Goal: Task Accomplishment & Management: Manage account settings

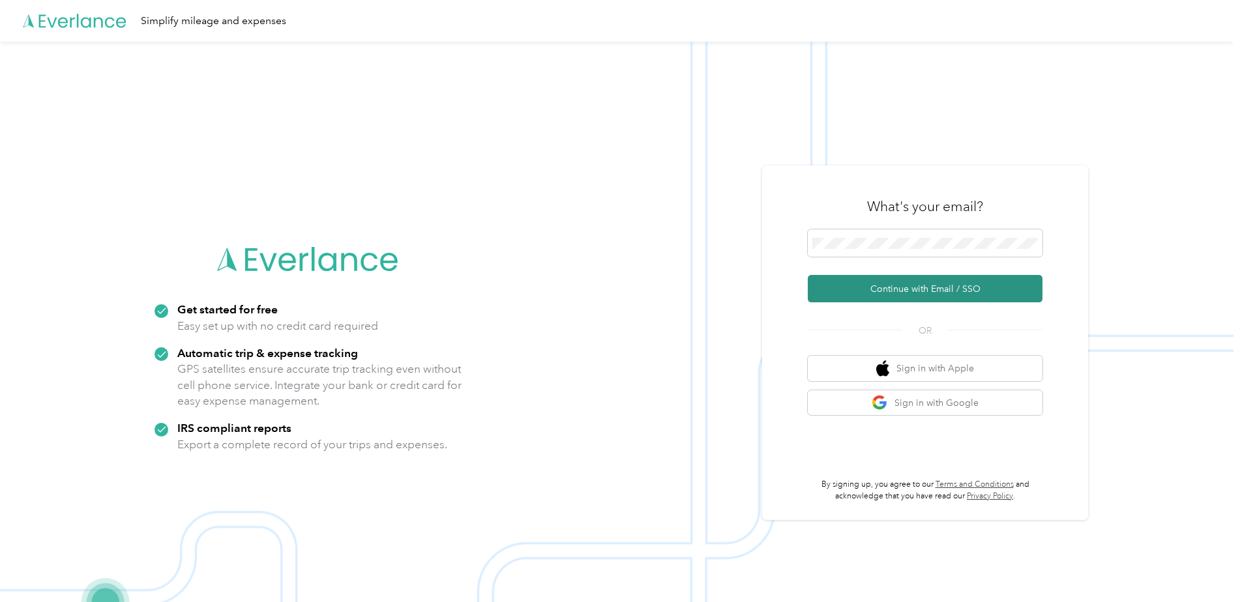
click at [915, 291] on button "Continue with Email / SSO" at bounding box center [925, 288] width 235 height 27
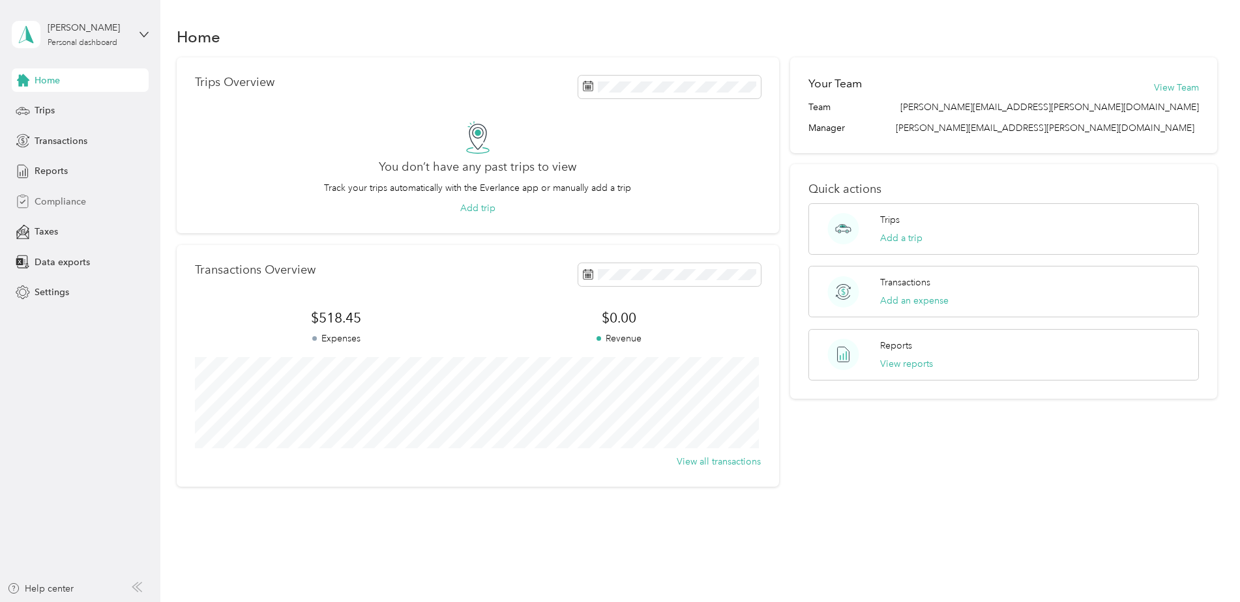
click at [51, 199] on span "Compliance" at bounding box center [61, 202] width 52 height 14
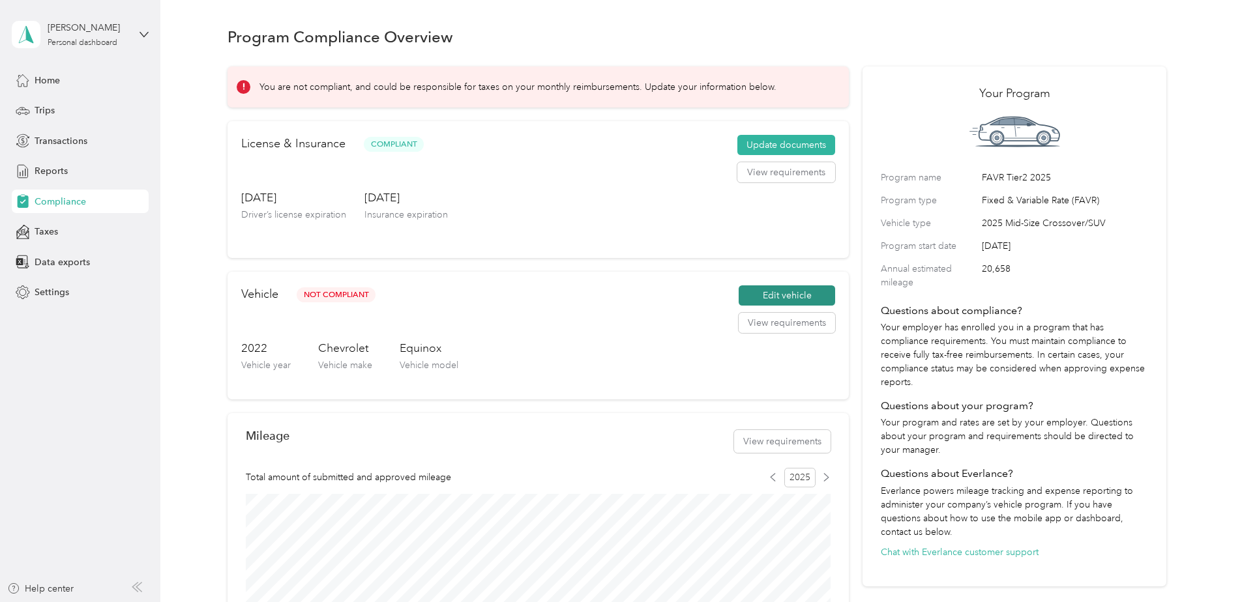
click at [780, 295] on button "Edit vehicle" at bounding box center [787, 296] width 96 height 21
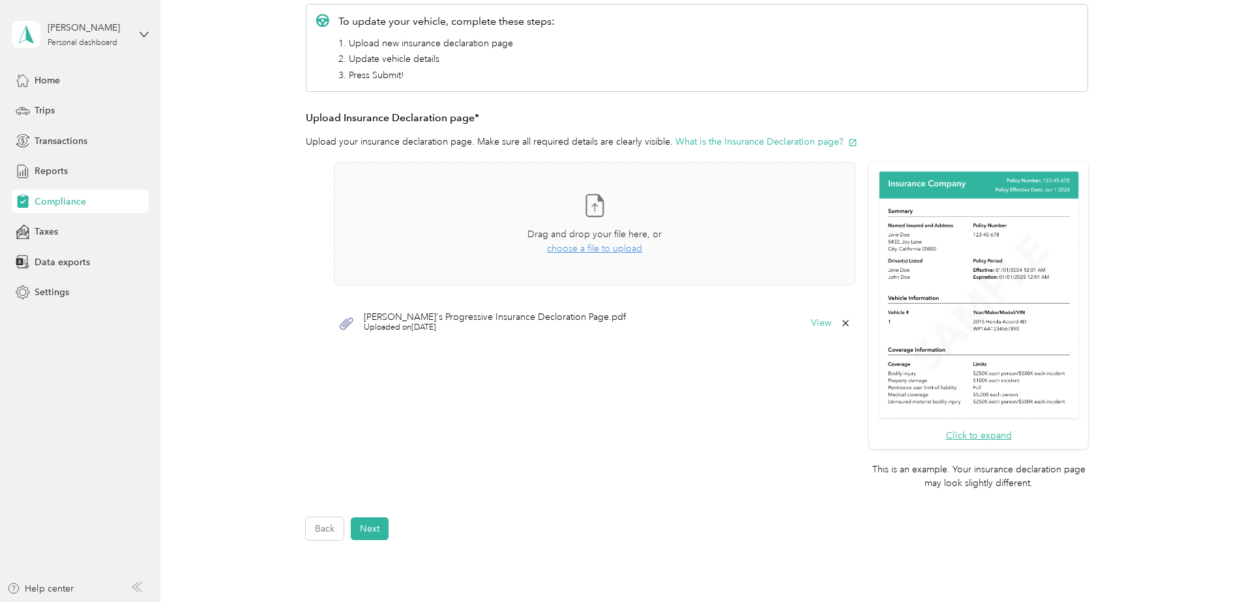
scroll to position [196, 0]
click at [373, 525] on button "Next" at bounding box center [370, 528] width 38 height 23
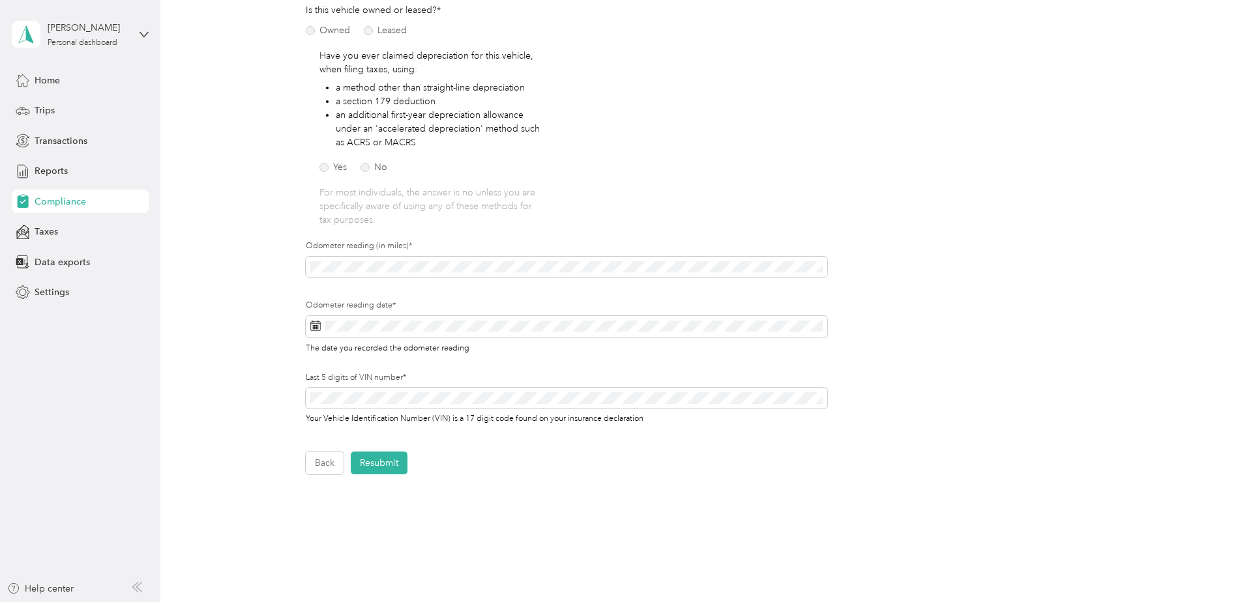
scroll to position [130, 0]
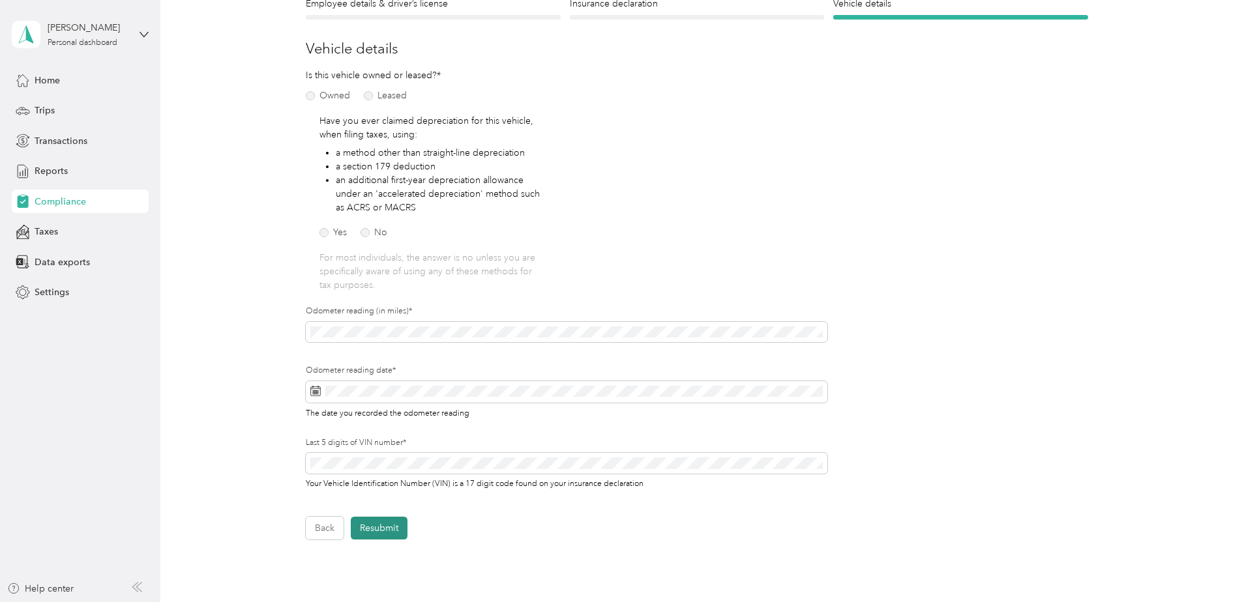
click at [379, 529] on button "Resubmit" at bounding box center [379, 528] width 57 height 23
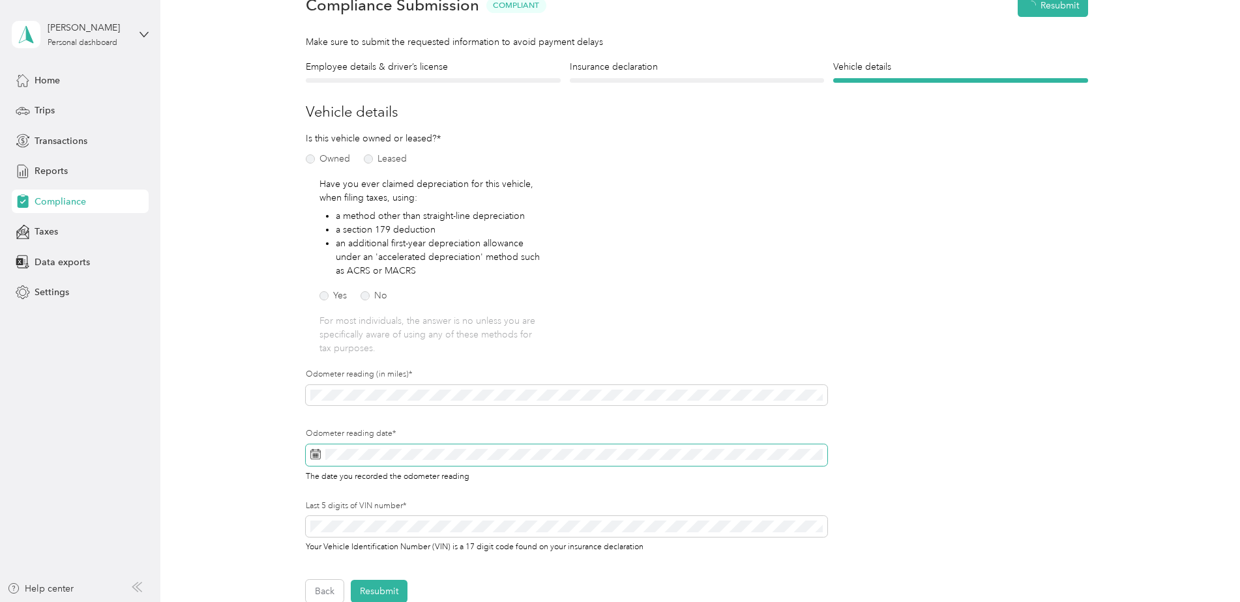
scroll to position [16, 0]
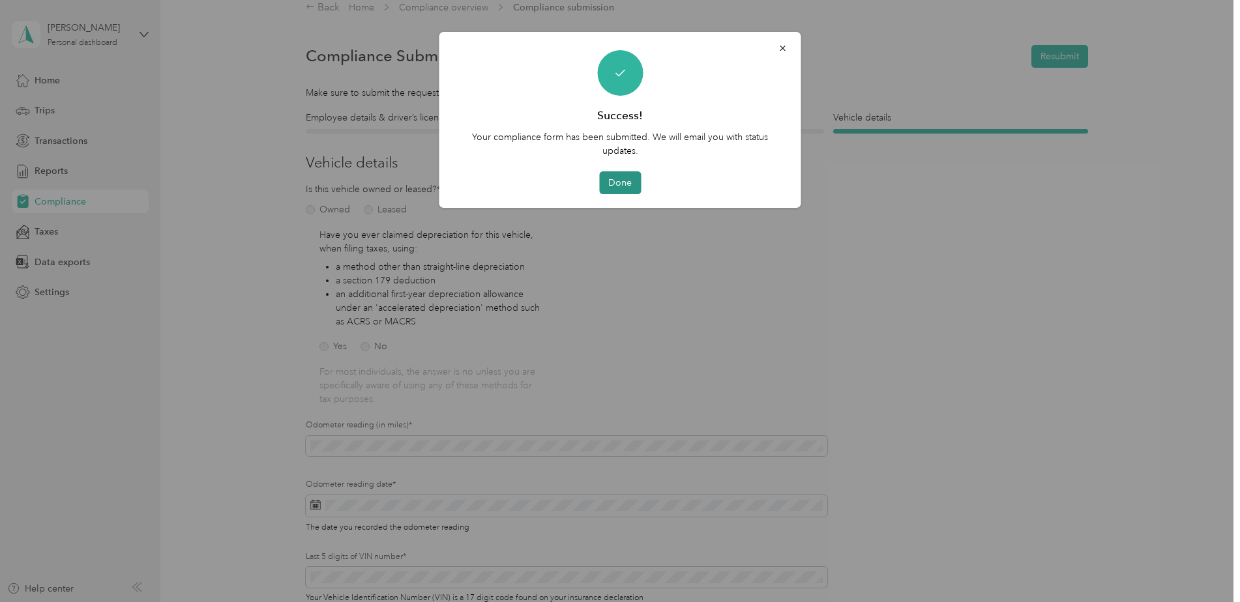
click at [621, 185] on button "Done" at bounding box center [620, 182] width 42 height 23
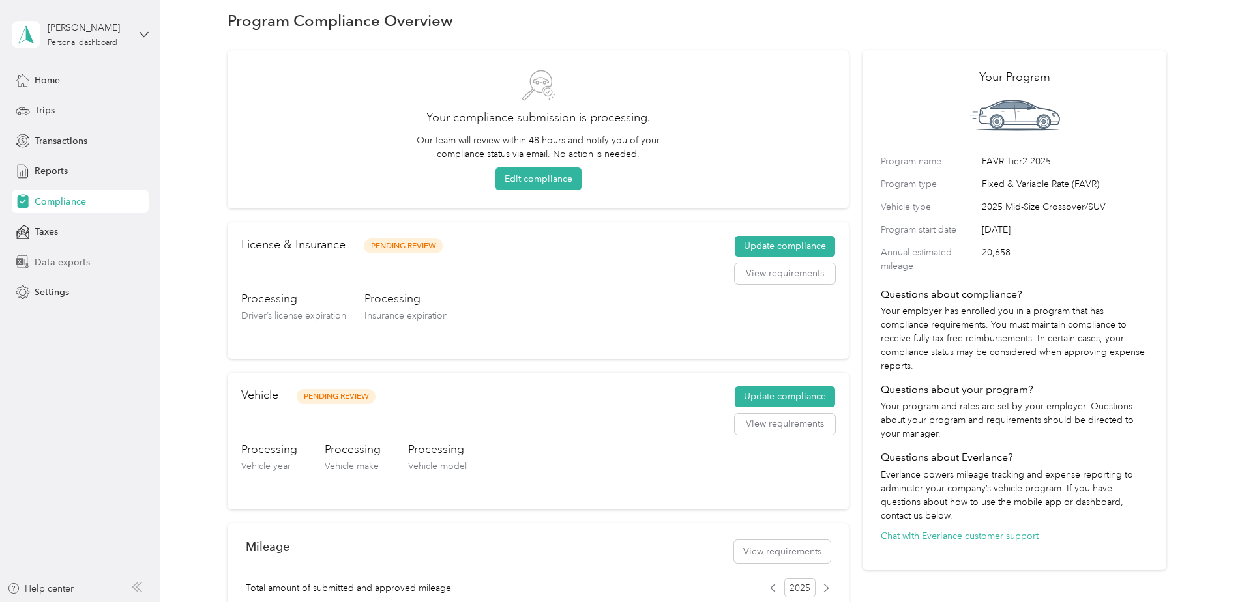
click at [49, 262] on span "Data exports" at bounding box center [62, 263] width 55 height 14
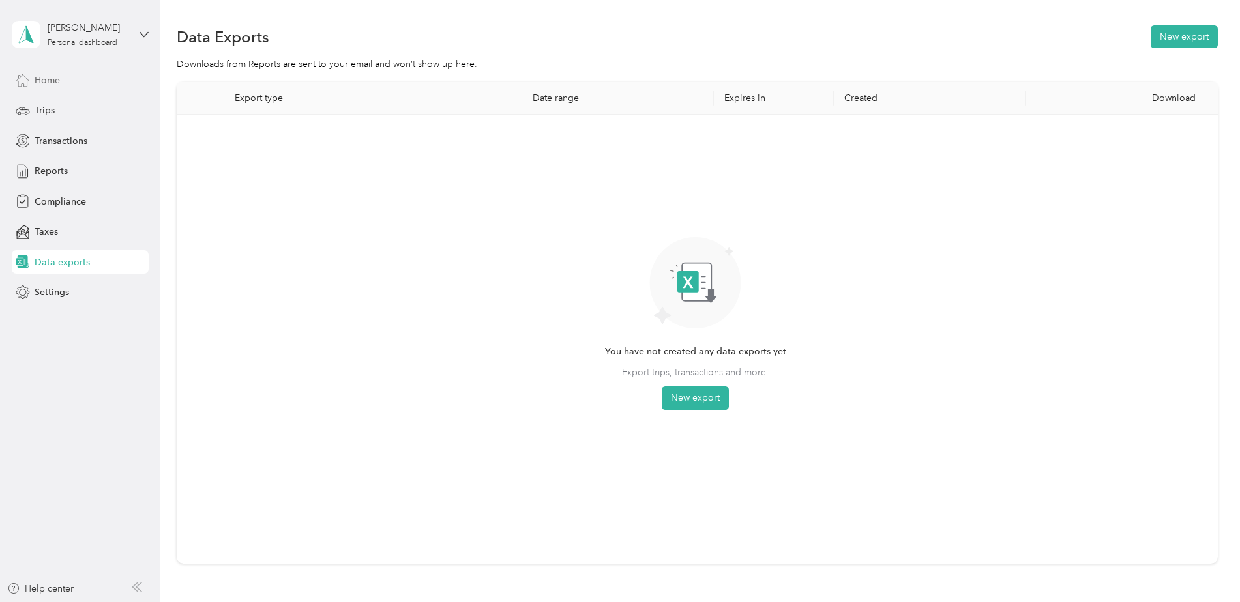
click at [48, 81] on span "Home" at bounding box center [47, 81] width 25 height 14
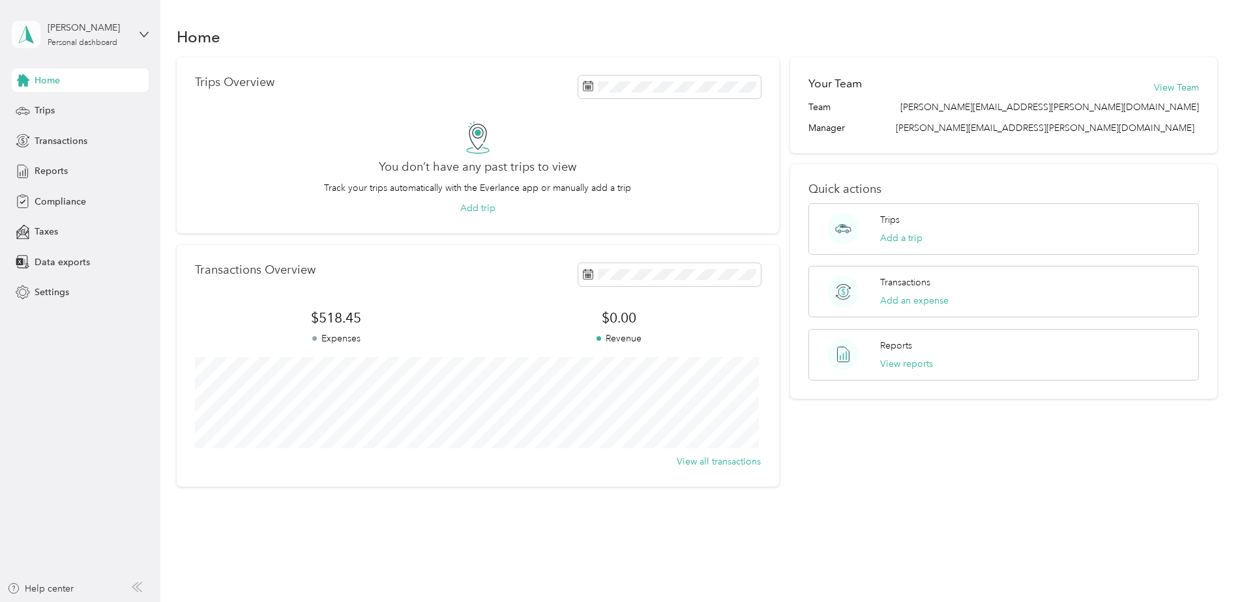
click at [28, 33] on polygon at bounding box center [29, 33] width 7 height 17
click at [121, 164] on div "Reports" at bounding box center [80, 171] width 137 height 23
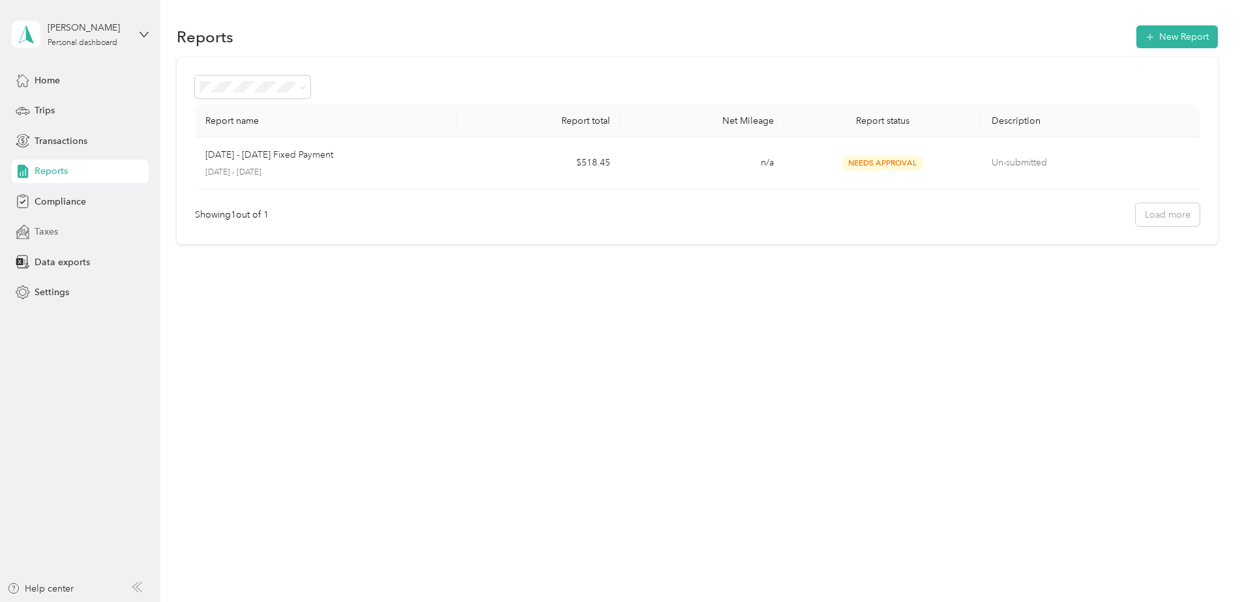
click at [47, 233] on span "Taxes" at bounding box center [46, 232] width 23 height 14
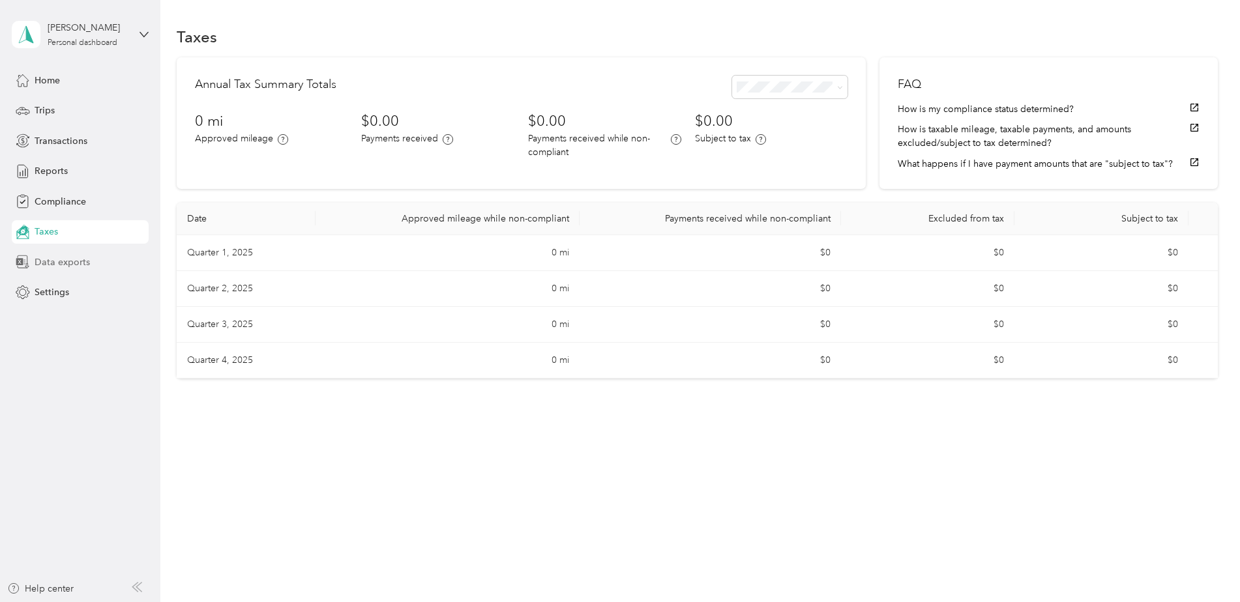
click at [44, 265] on span "Data exports" at bounding box center [62, 263] width 55 height 14
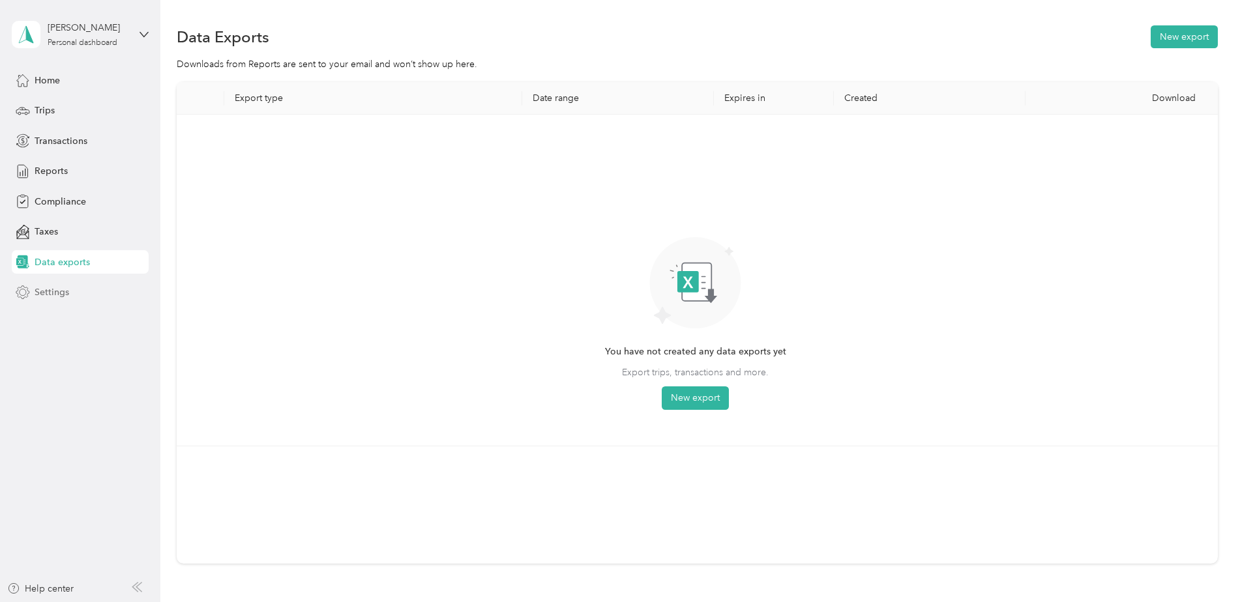
click at [62, 296] on span "Settings" at bounding box center [52, 293] width 35 height 14
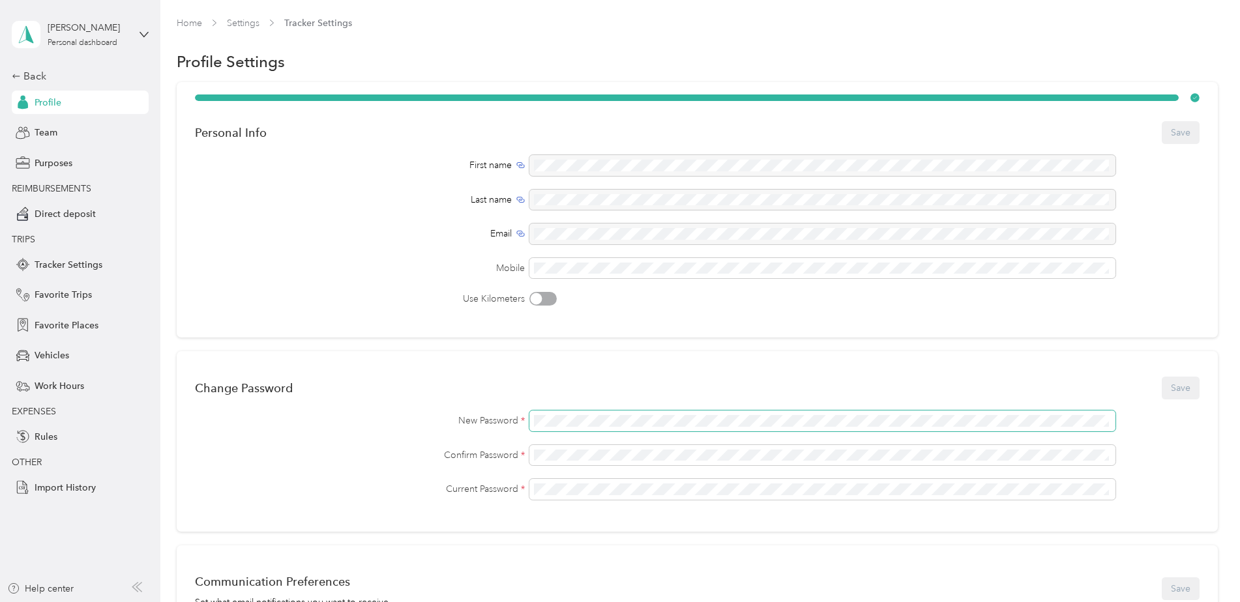
click at [570, 428] on span at bounding box center [822, 421] width 586 height 21
click at [572, 414] on span at bounding box center [822, 421] width 586 height 21
drag, startPoint x: 569, startPoint y: 406, endPoint x: 546, endPoint y: 406, distance: 22.8
click at [567, 407] on div "Change Password Save New Password * Confirm Password * Current Password *" at bounding box center [697, 441] width 1041 height 181
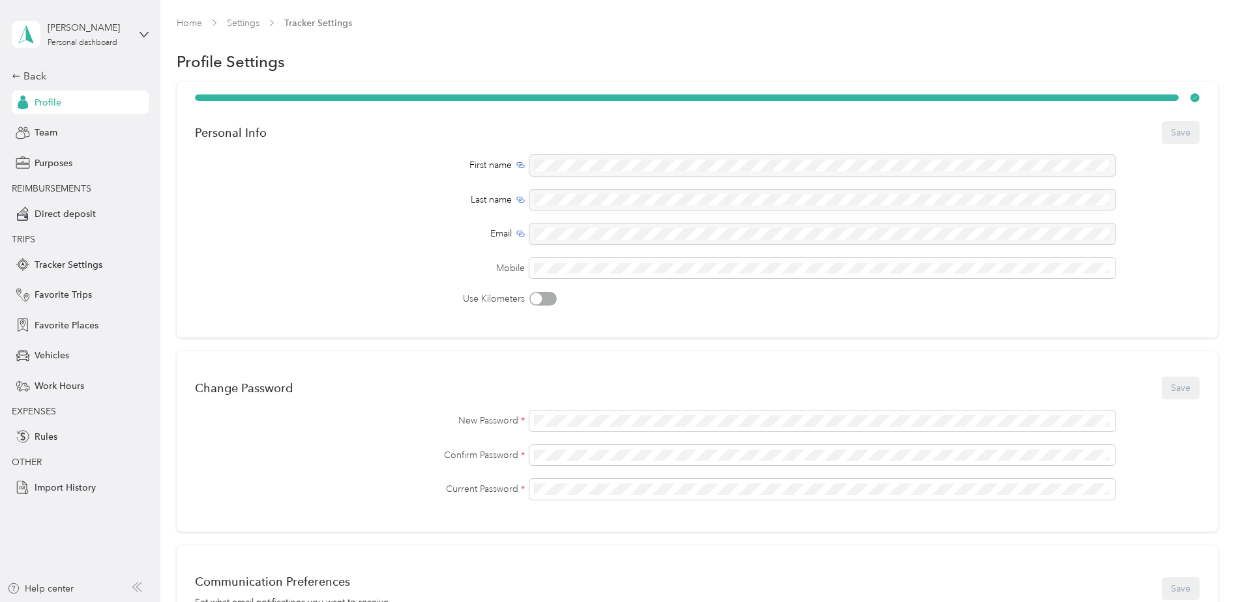
drag, startPoint x: 1226, startPoint y: 419, endPoint x: 1207, endPoint y: 406, distance: 22.1
click at [1211, 411] on div "Home Settings Tracker Settings Profile Settings Personal Info Save First name L…" at bounding box center [696, 488] width 1073 height 976
click at [1183, 383] on div "Change Password Save" at bounding box center [697, 387] width 1005 height 27
click at [1183, 384] on div "Change Password Save" at bounding box center [697, 387] width 1005 height 27
click at [61, 213] on span "Direct deposit" at bounding box center [65, 214] width 61 height 14
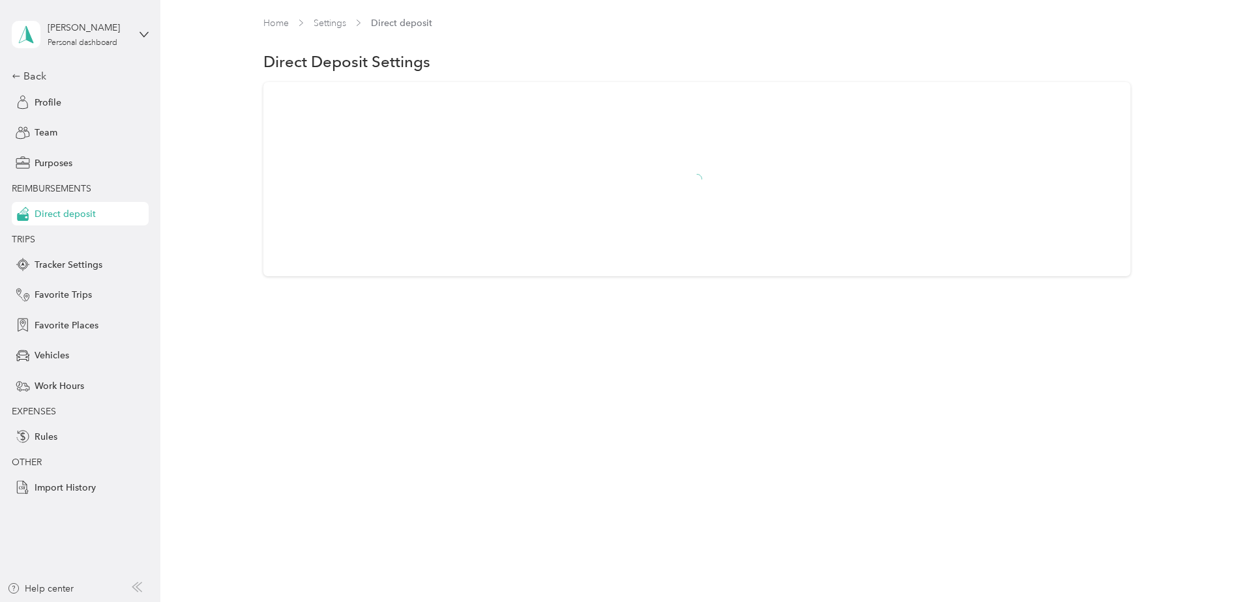
click at [320, 72] on div "Direct Deposit Settings" at bounding box center [697, 61] width 868 height 27
click at [400, 24] on span "Direct deposit" at bounding box center [401, 23] width 61 height 14
click at [358, 66] on h1 "Direct Deposit Settings" at bounding box center [346, 62] width 167 height 14
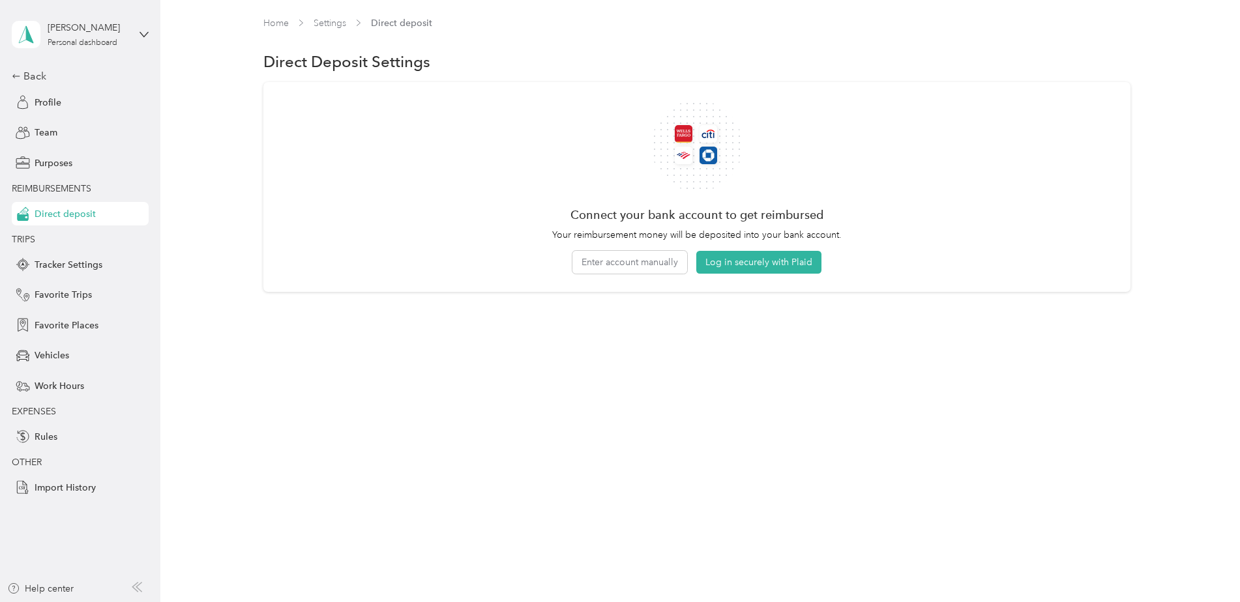
click at [26, 216] on icon at bounding box center [23, 217] width 12 height 8
click at [626, 269] on button "Enter account manually" at bounding box center [629, 262] width 115 height 23
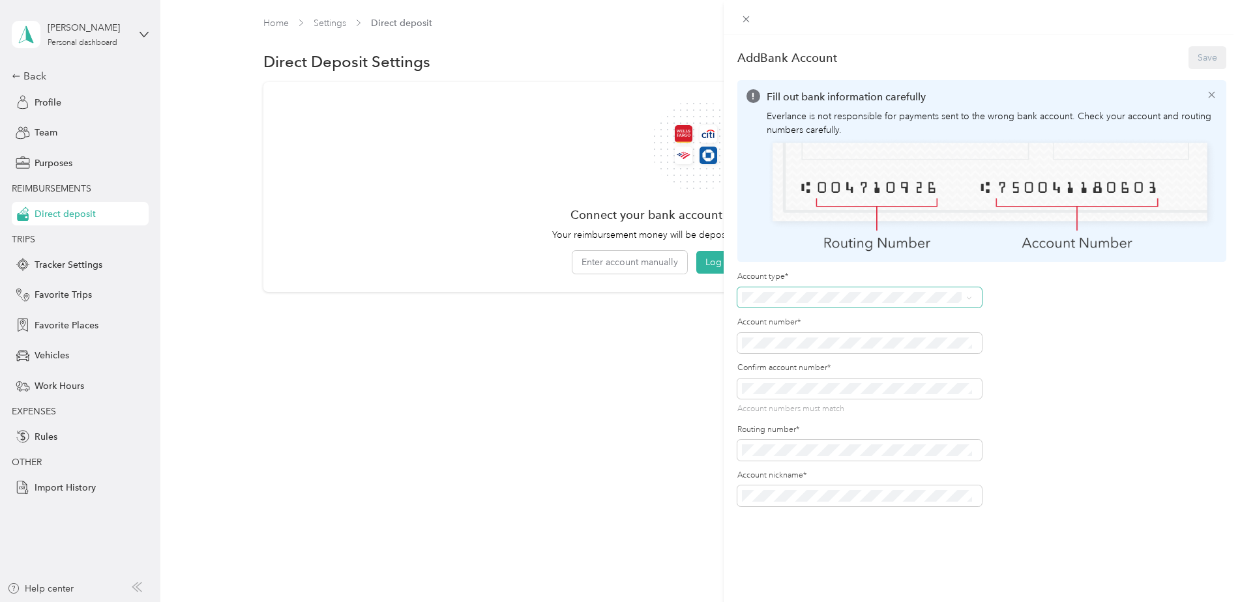
click at [964, 296] on span at bounding box center [967, 297] width 10 height 9
click at [1093, 176] on img at bounding box center [992, 195] width 451 height 117
click at [806, 355] on div "Account type* Account number* Confirm account number* Account numbers must matc…" at bounding box center [859, 388] width 244 height 235
click at [780, 318] on div "Checking" at bounding box center [857, 313] width 222 height 14
click at [1196, 61] on button "Save" at bounding box center [1208, 57] width 38 height 23
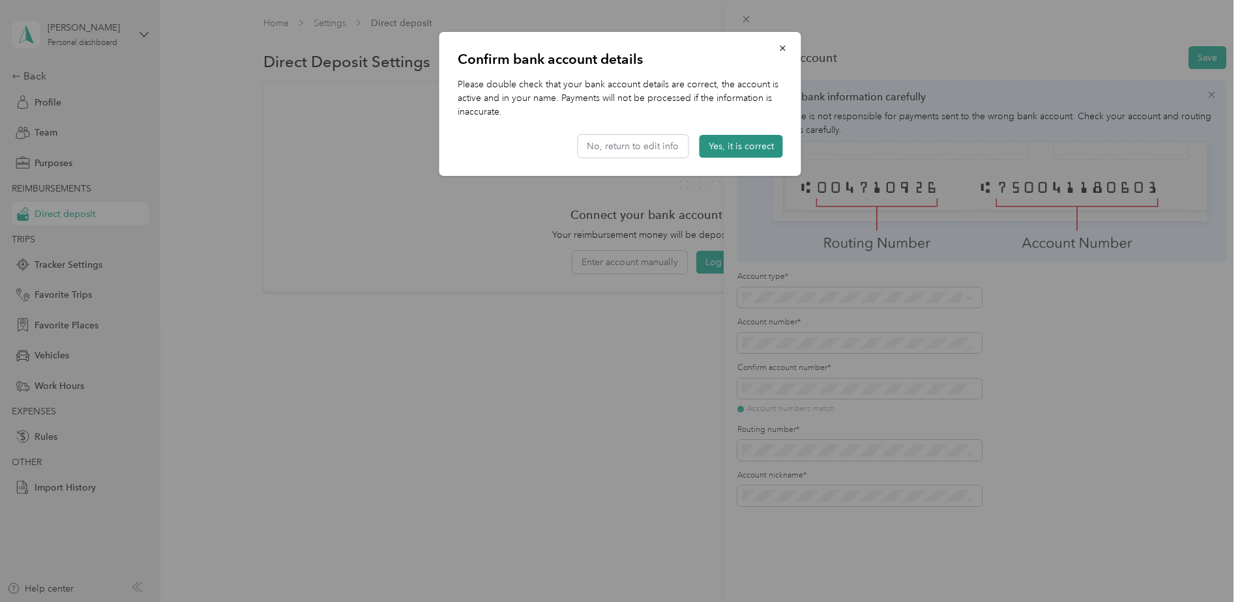
click at [731, 149] on button "Yes, it is correct" at bounding box center [741, 146] width 83 height 23
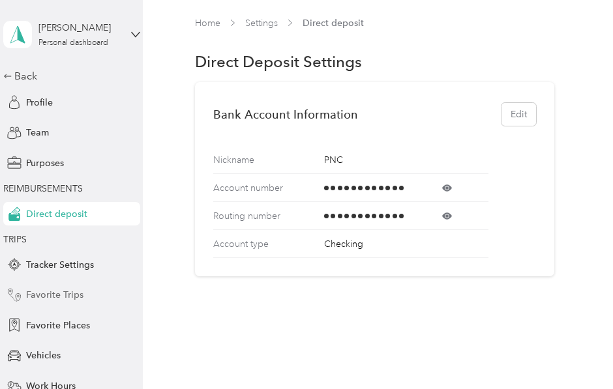
drag, startPoint x: 72, startPoint y: 304, endPoint x: 75, endPoint y: 285, distance: 19.1
click at [73, 299] on div "Favorite Trips" at bounding box center [71, 295] width 137 height 23
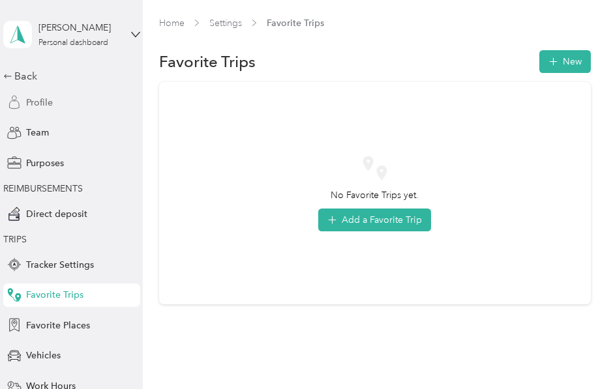
click at [32, 106] on span "Profile" at bounding box center [39, 103] width 27 height 14
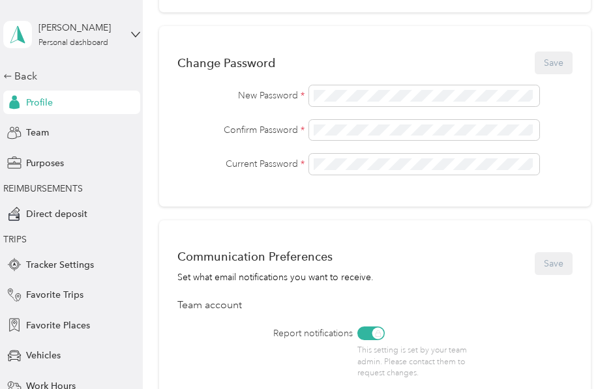
scroll to position [326, 0]
